Goal: Task Accomplishment & Management: Use online tool/utility

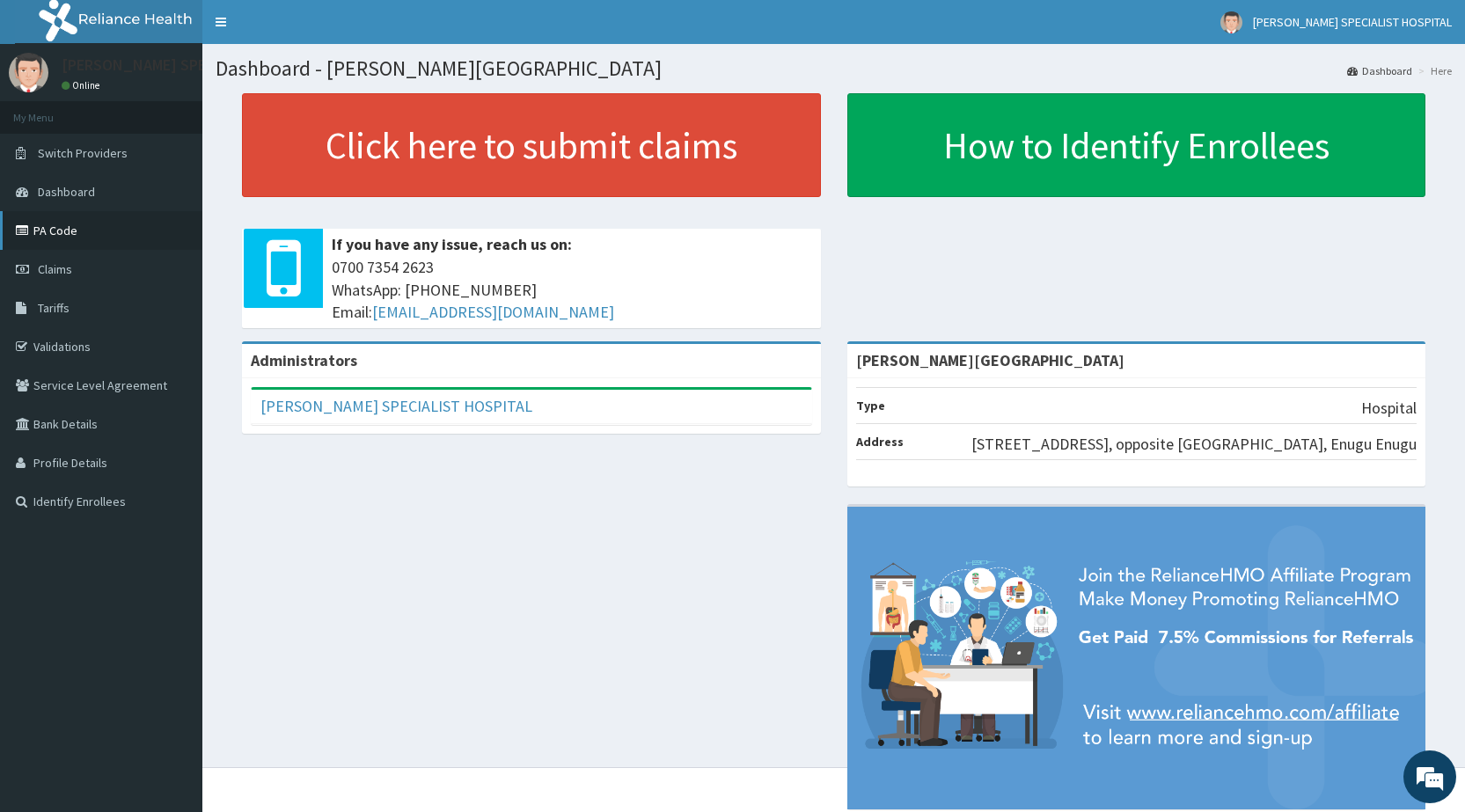
click at [63, 242] on link "PA Code" at bounding box center [101, 230] width 203 height 39
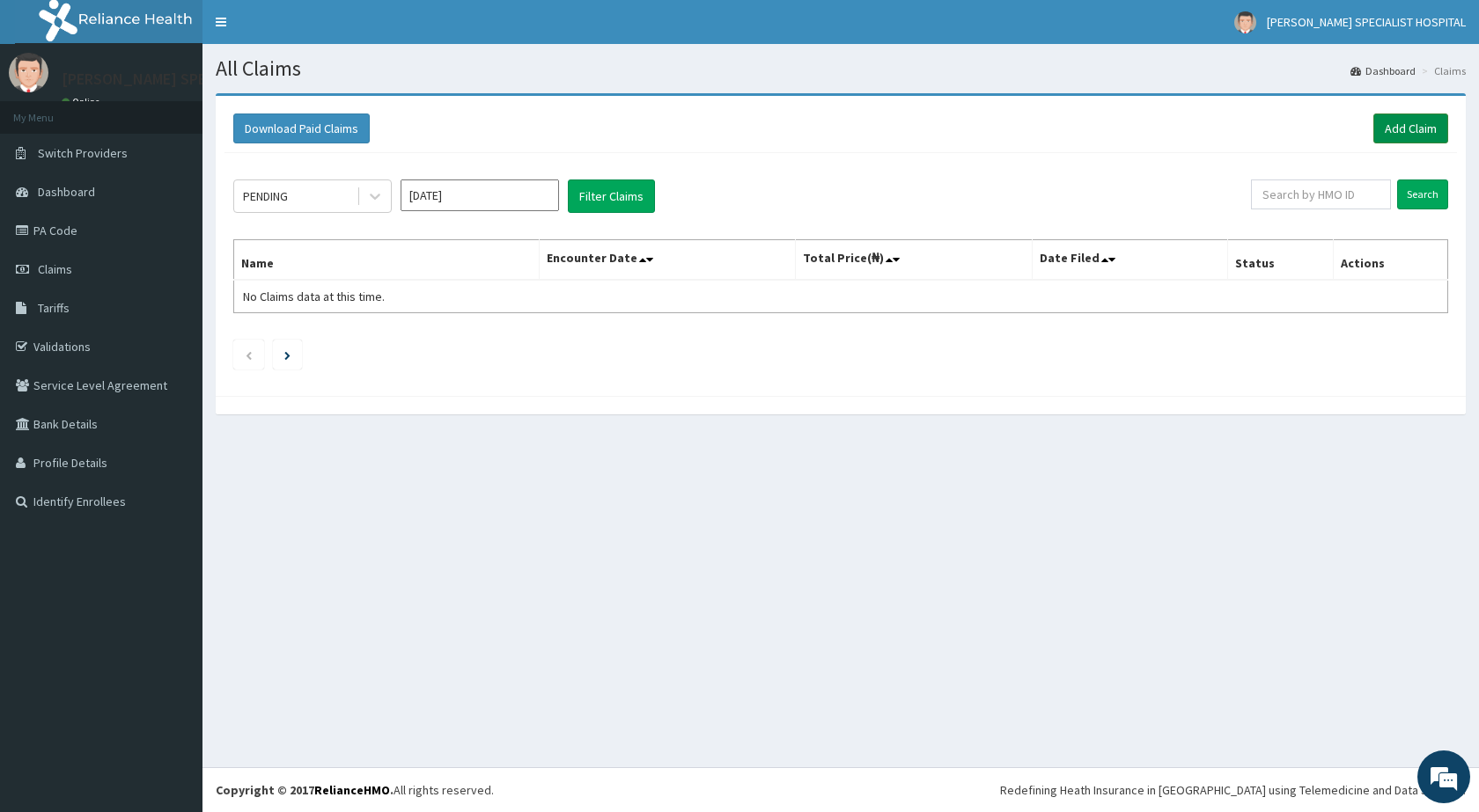
click at [1418, 125] on link "Add Claim" at bounding box center [1410, 129] width 75 height 30
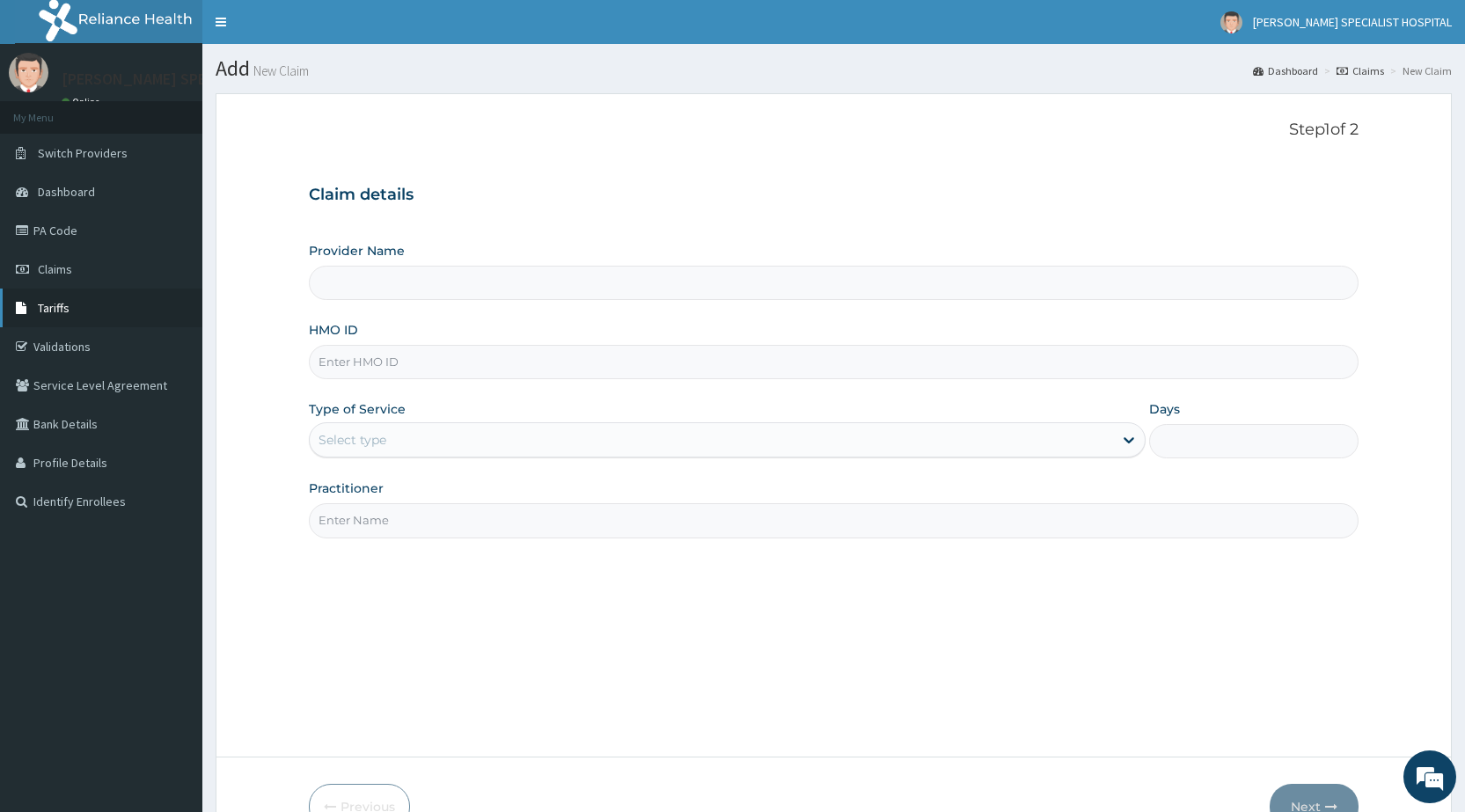
click at [52, 313] on span "Tariffs" at bounding box center [54, 308] width 32 height 16
type input "[PERSON_NAME][GEOGRAPHIC_DATA]"
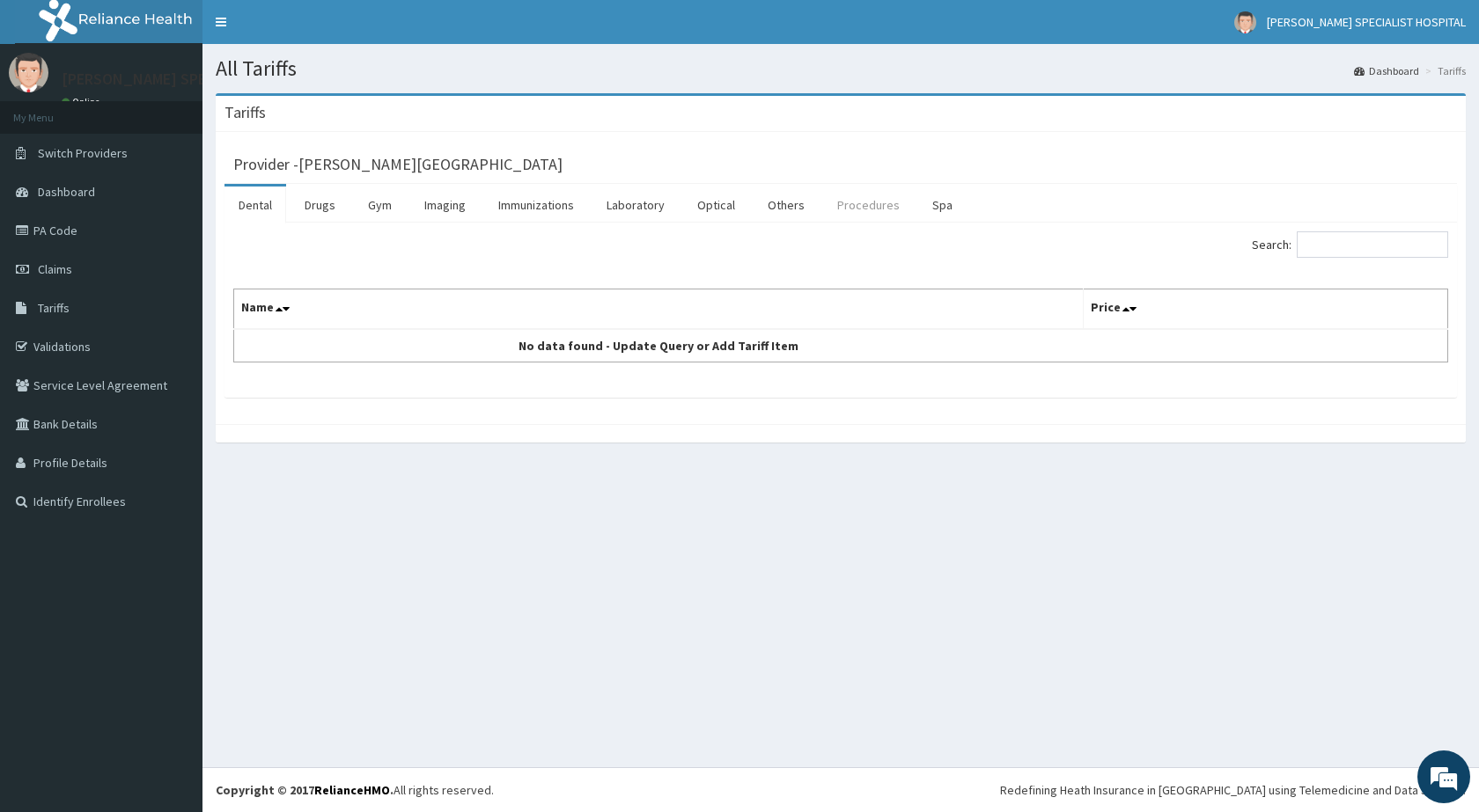
click at [852, 203] on link "Procedures" at bounding box center [868, 204] width 91 height 37
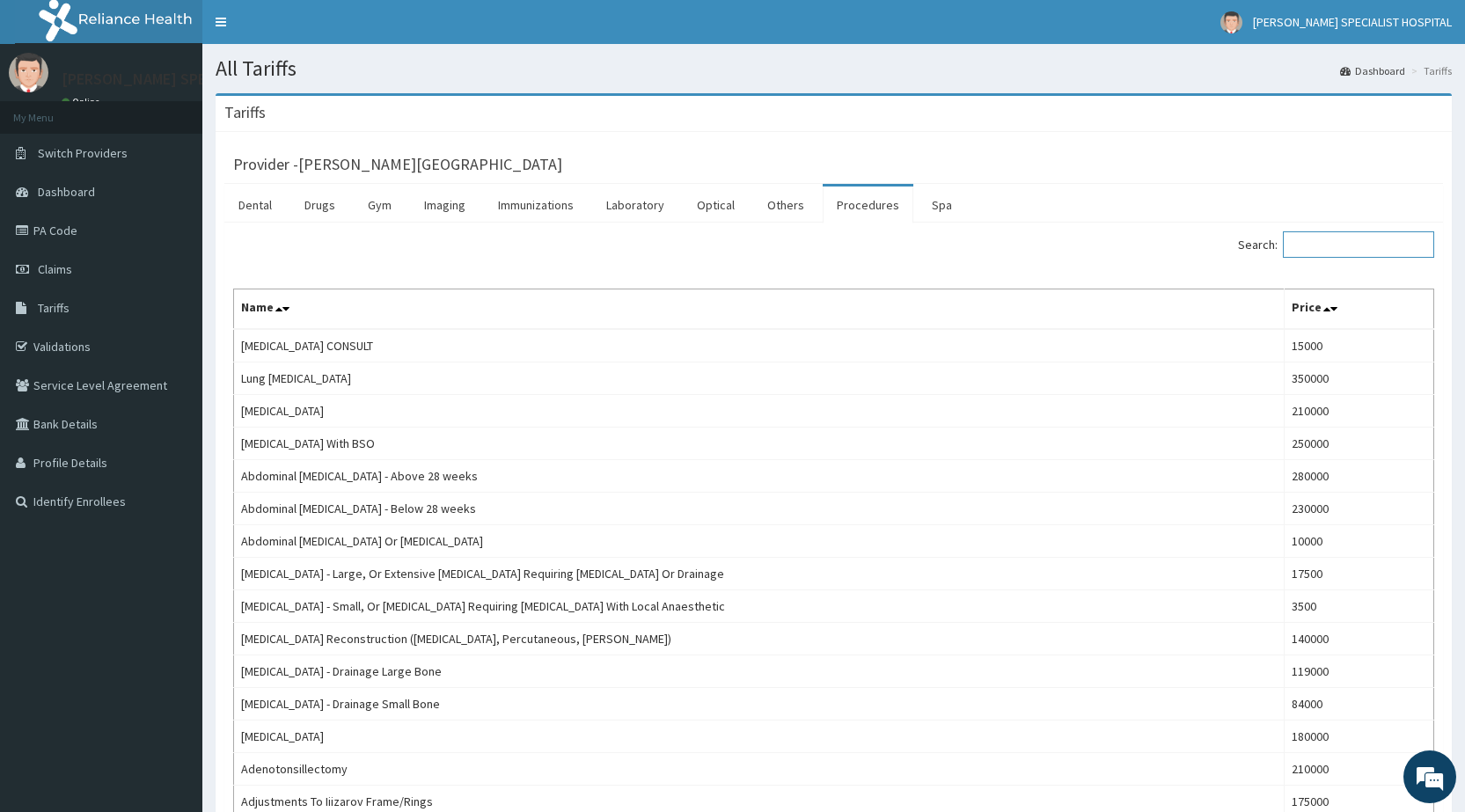
click at [1347, 249] on input "Search:" at bounding box center [1359, 244] width 152 height 26
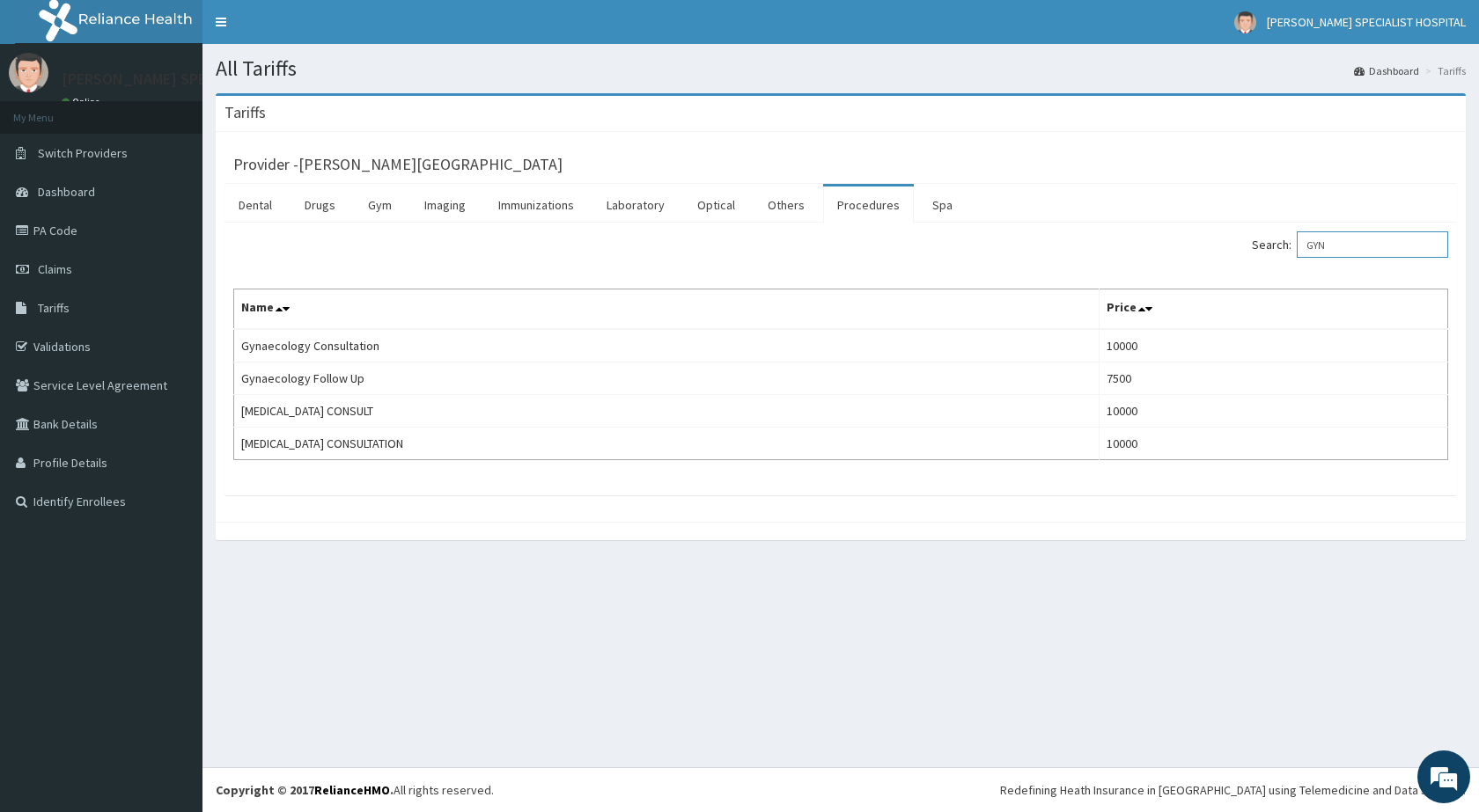
type input "GYN"
click at [449, 202] on link "Imaging" at bounding box center [445, 204] width 70 height 37
click at [623, 202] on link "Laboratory" at bounding box center [636, 204] width 86 height 37
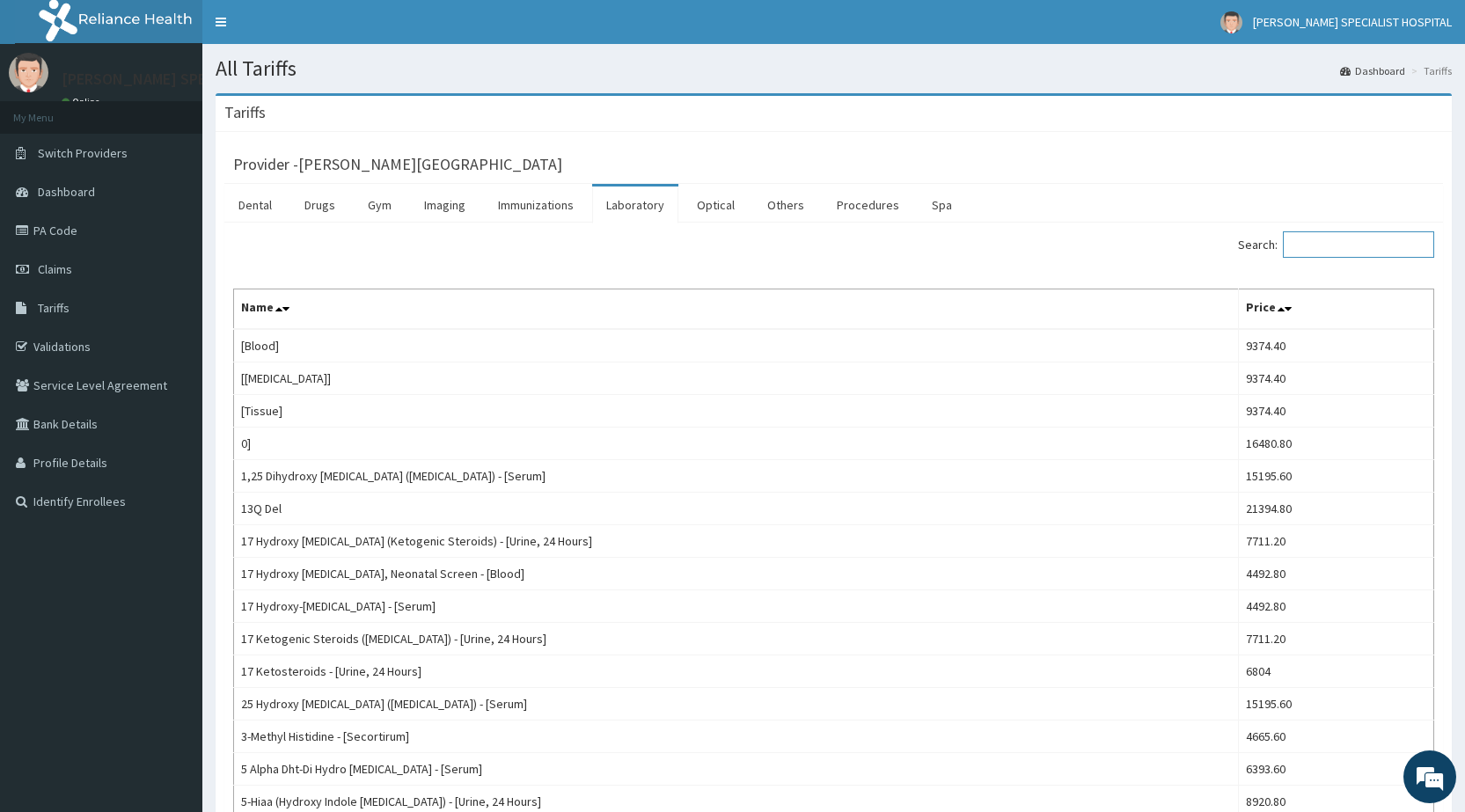
click at [1360, 240] on input "Search:" at bounding box center [1359, 244] width 152 height 26
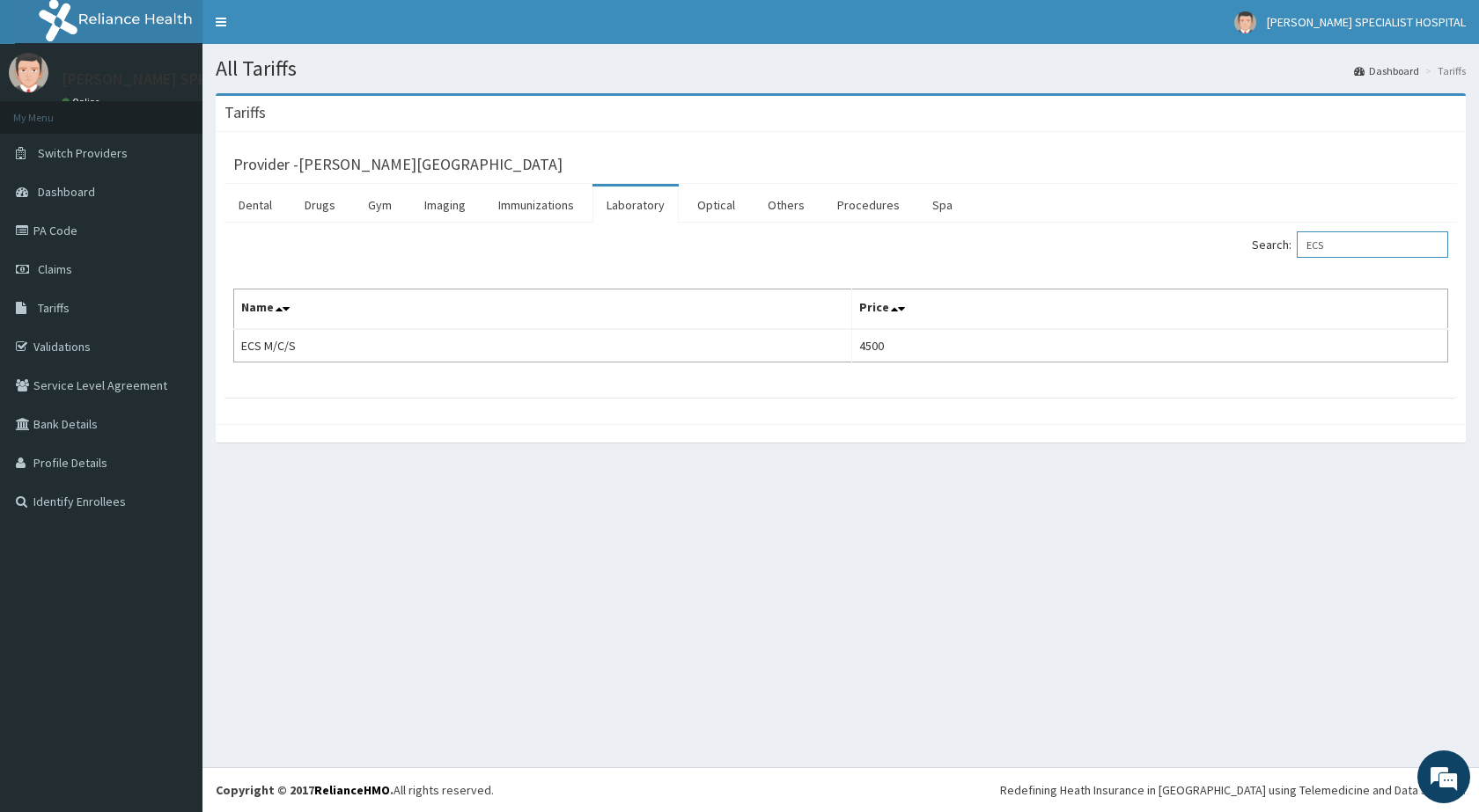
type input "ECS"
